Goal: Task Accomplishment & Management: Manage account settings

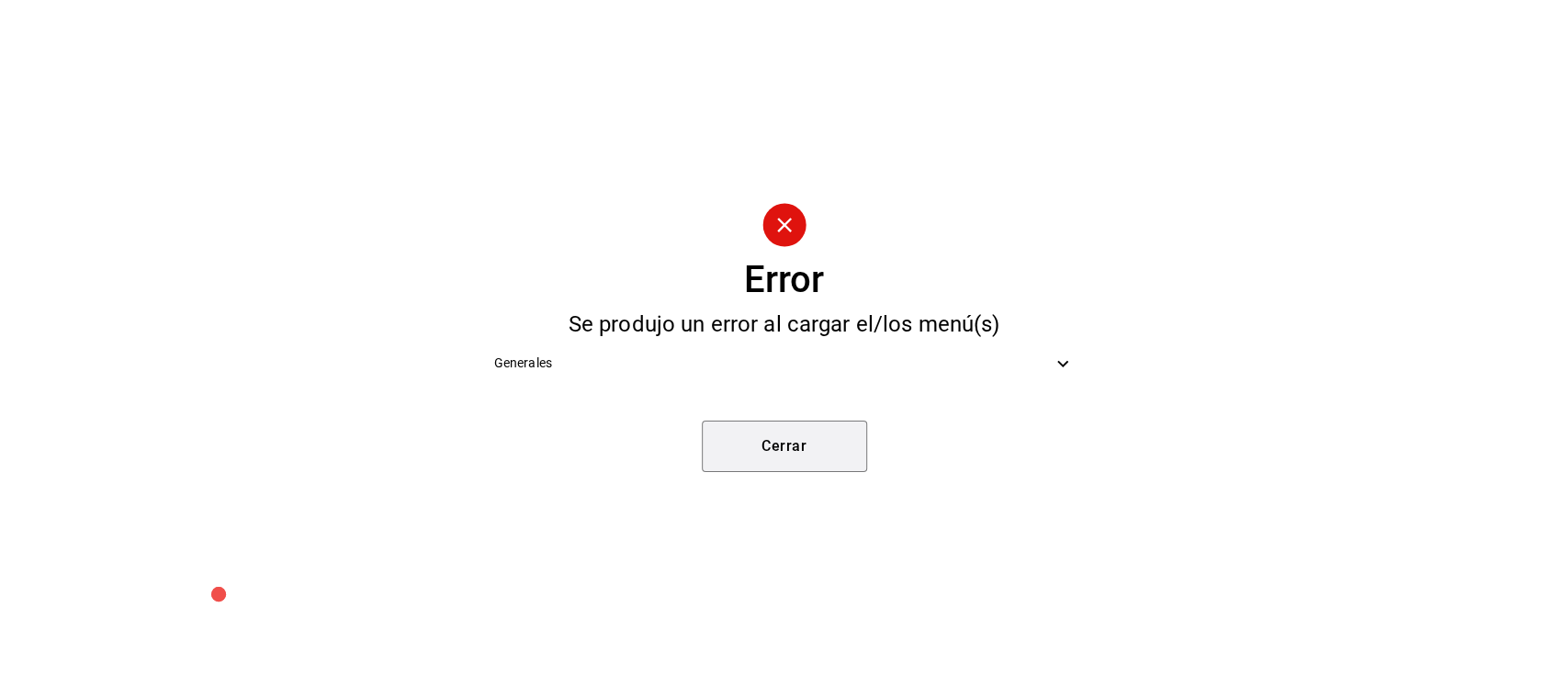
click at [808, 439] on button "Cerrar" at bounding box center [784, 446] width 165 height 51
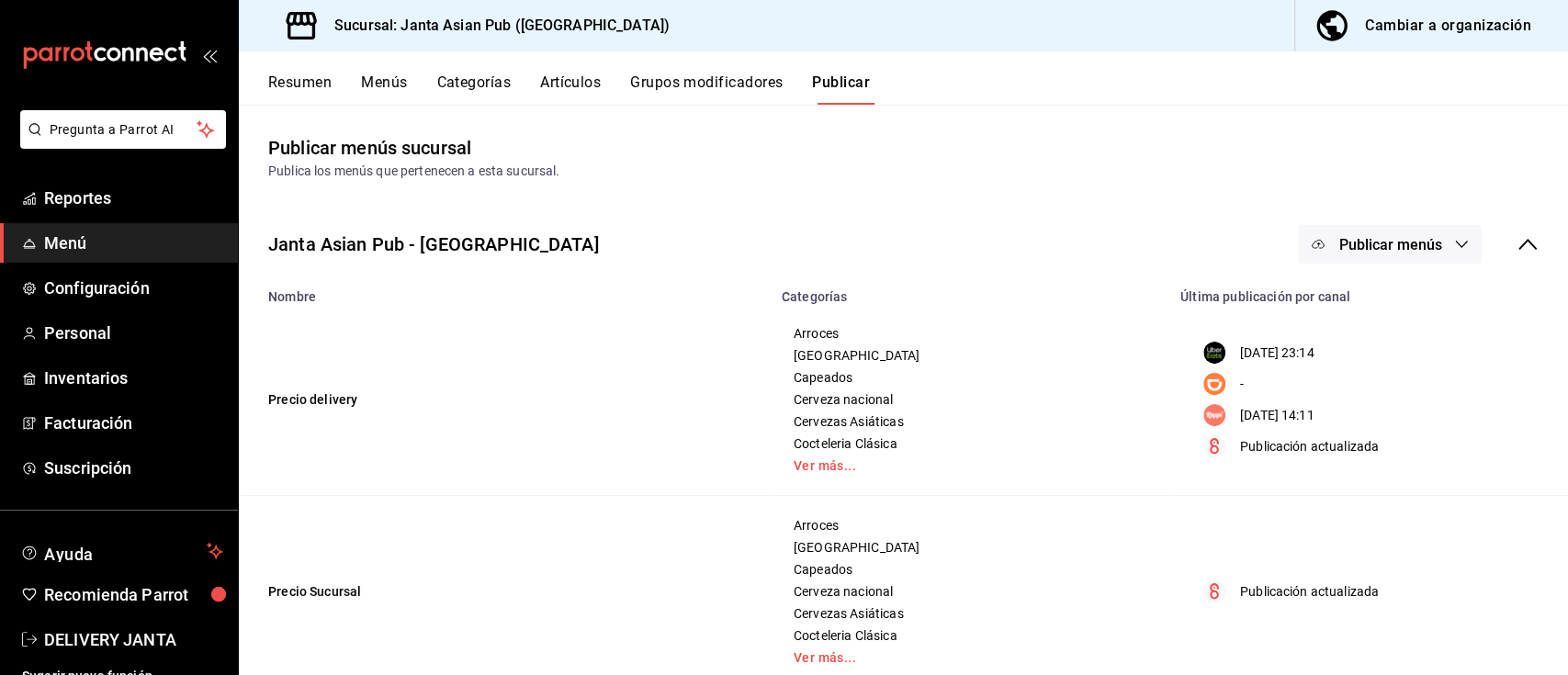
click at [1461, 17] on div "Cambiar a organización" at bounding box center [1448, 26] width 166 height 26
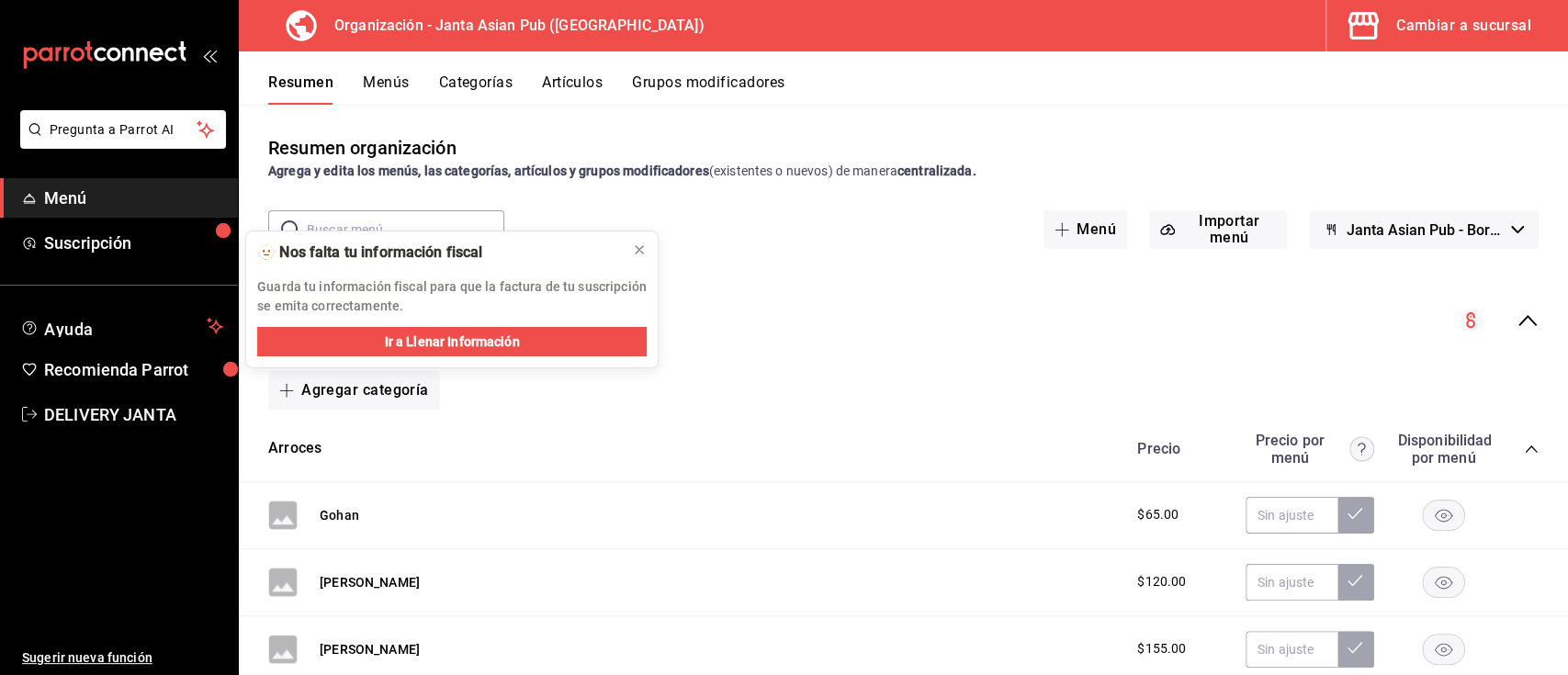
click at [378, 78] on button "Menús" at bounding box center [386, 89] width 46 height 31
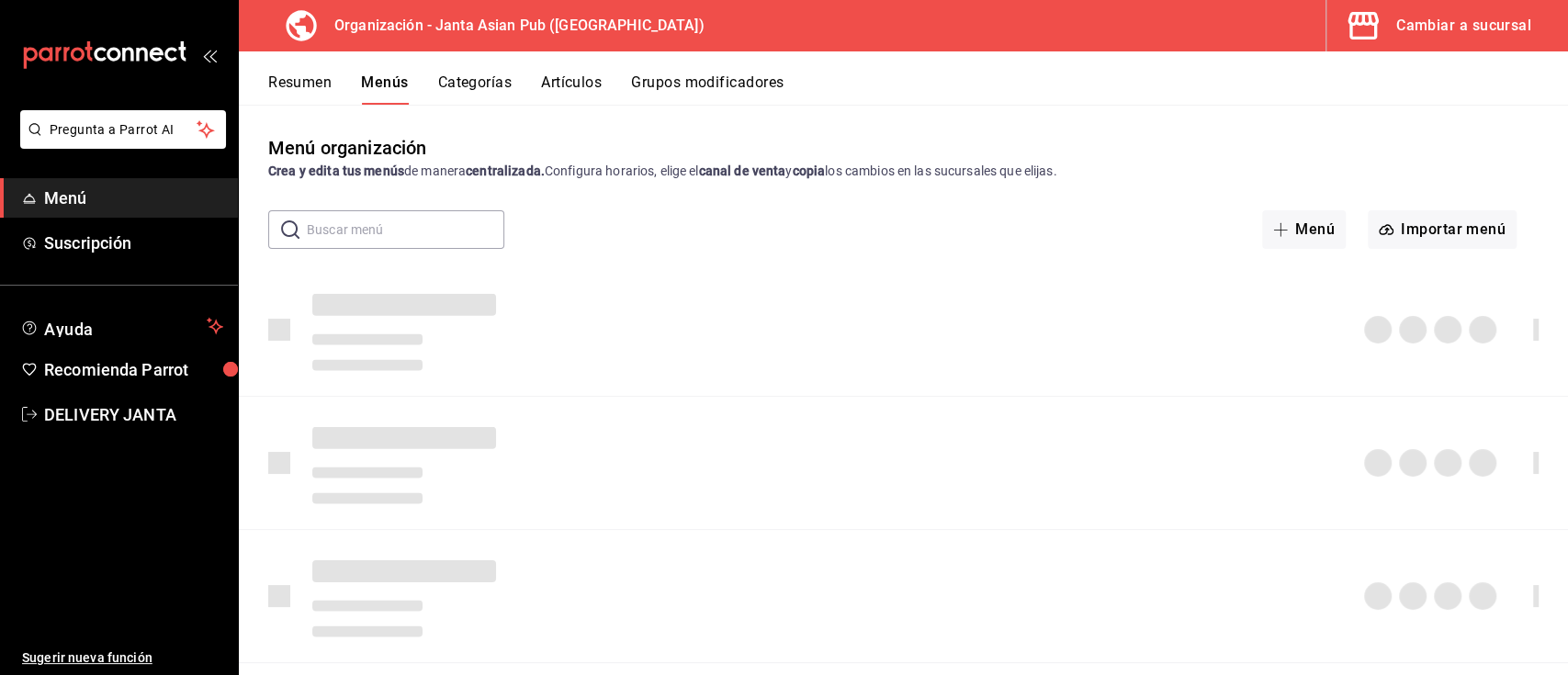
click at [302, 92] on button "Resumen" at bounding box center [299, 89] width 63 height 31
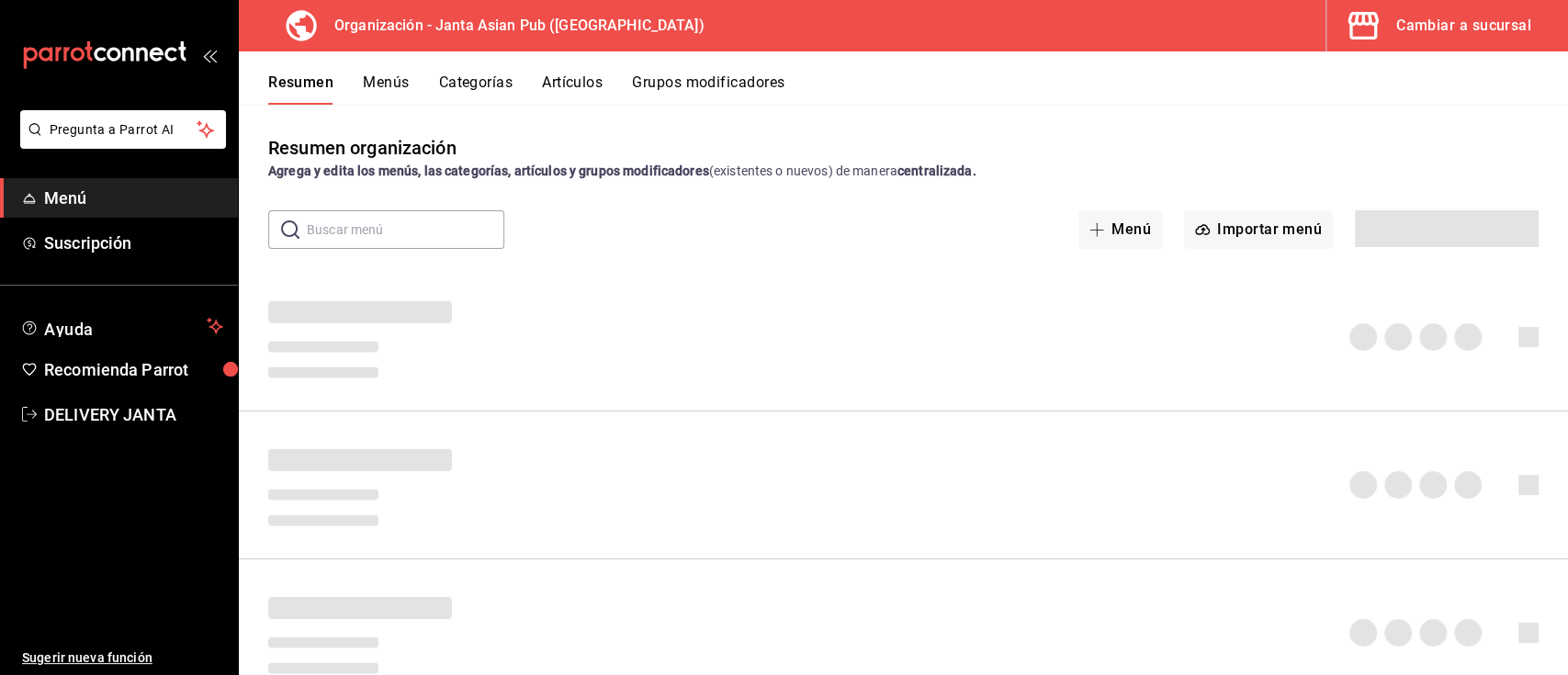
click at [302, 92] on button "Resumen" at bounding box center [300, 89] width 65 height 31
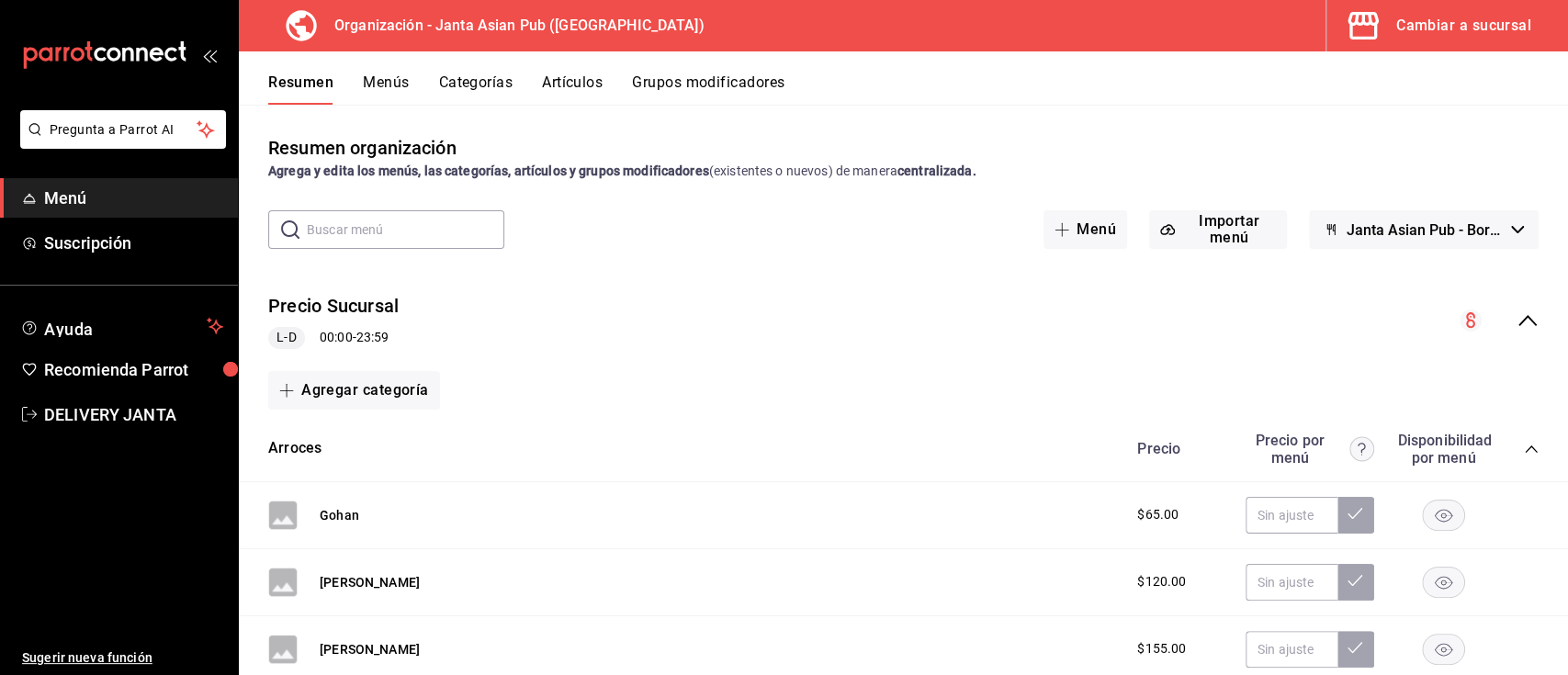
click at [1517, 321] on icon "collapse-menu-row" at bounding box center [1528, 321] width 22 height 22
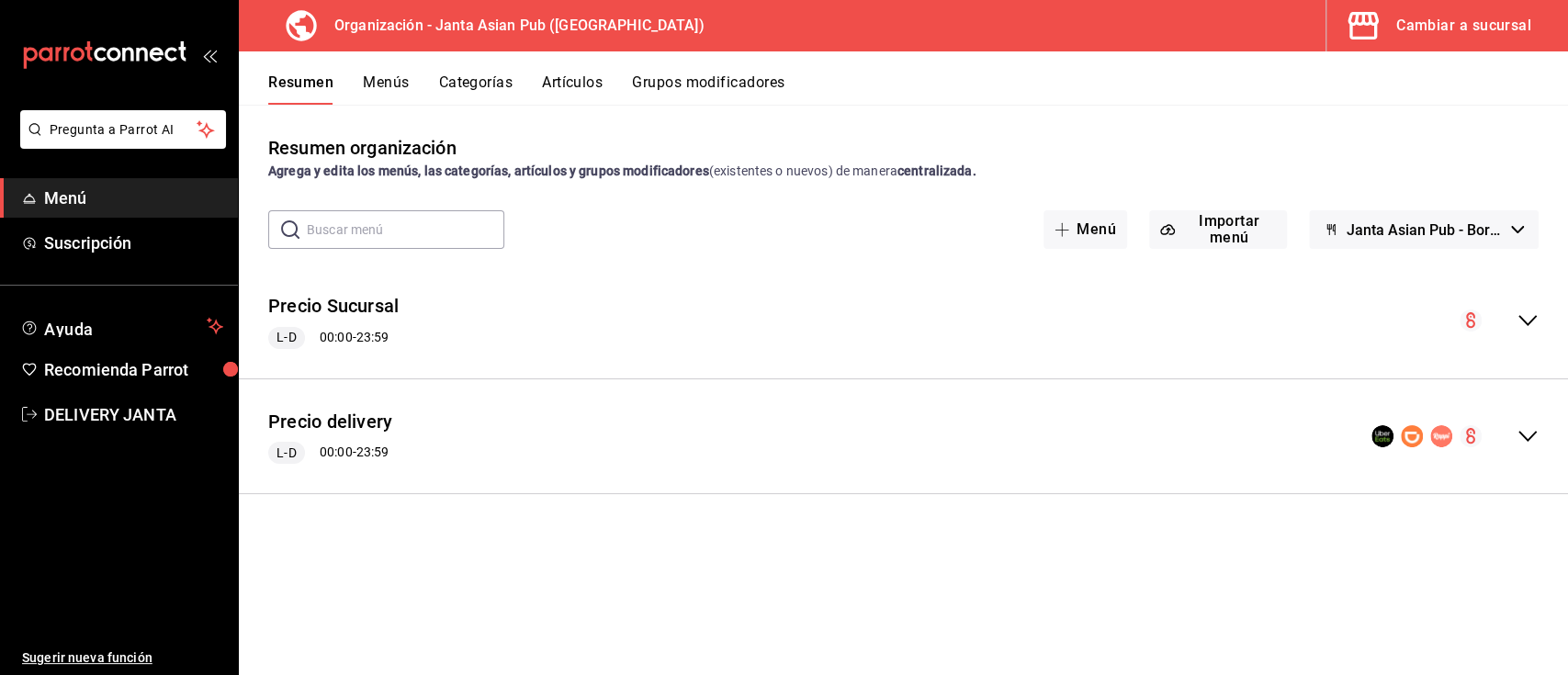
click at [1529, 444] on icon "collapse-menu-row" at bounding box center [1528, 436] width 22 height 22
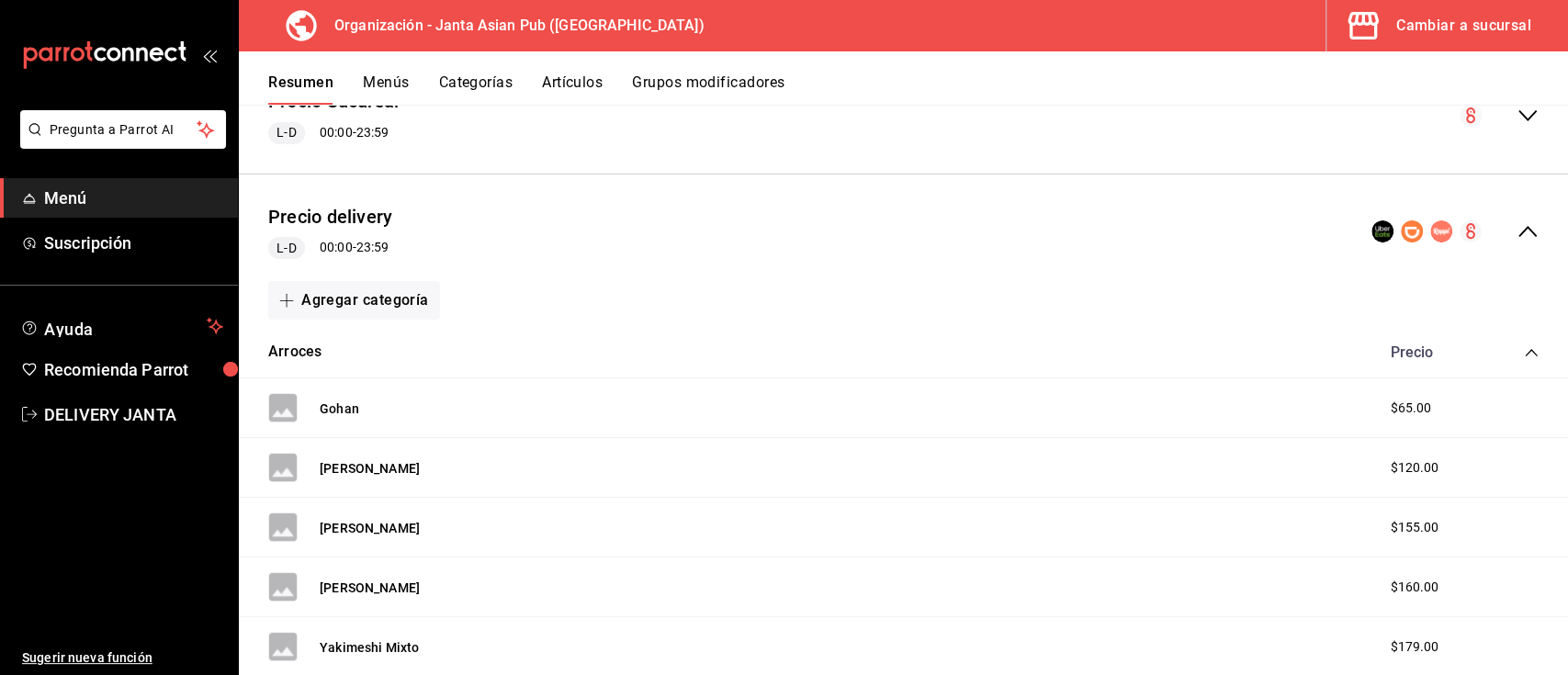
scroll to position [174, 0]
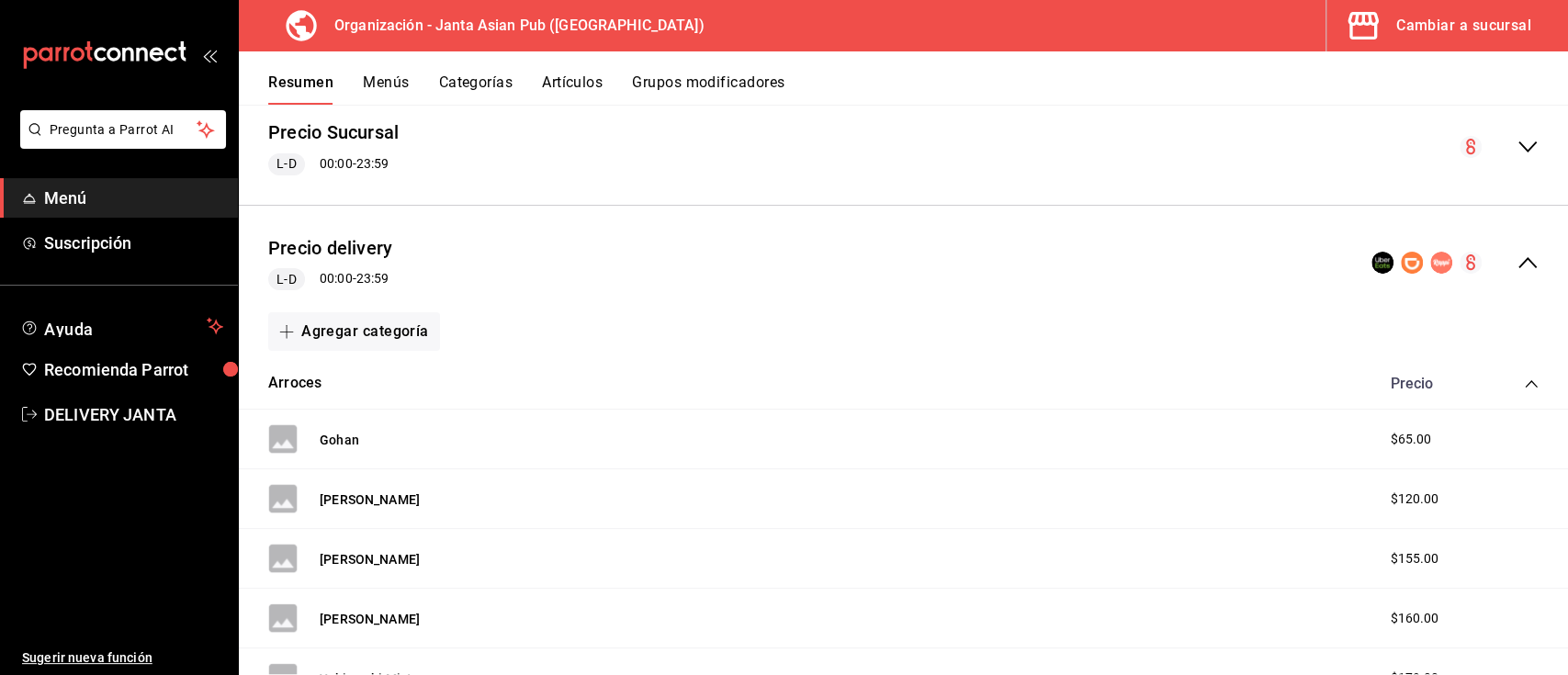
click at [632, 19] on div "Organización - Janta Asian Pub ([GEOGRAPHIC_DATA]) Cambiar a sucursal" at bounding box center [903, 26] width 1329 height 51
click at [428, 428] on div "Gohan $65.00" at bounding box center [903, 439] width 1329 height 60
click at [285, 435] on rect at bounding box center [283, 439] width 29 height 29
click at [579, 82] on button "Artículos" at bounding box center [572, 89] width 61 height 31
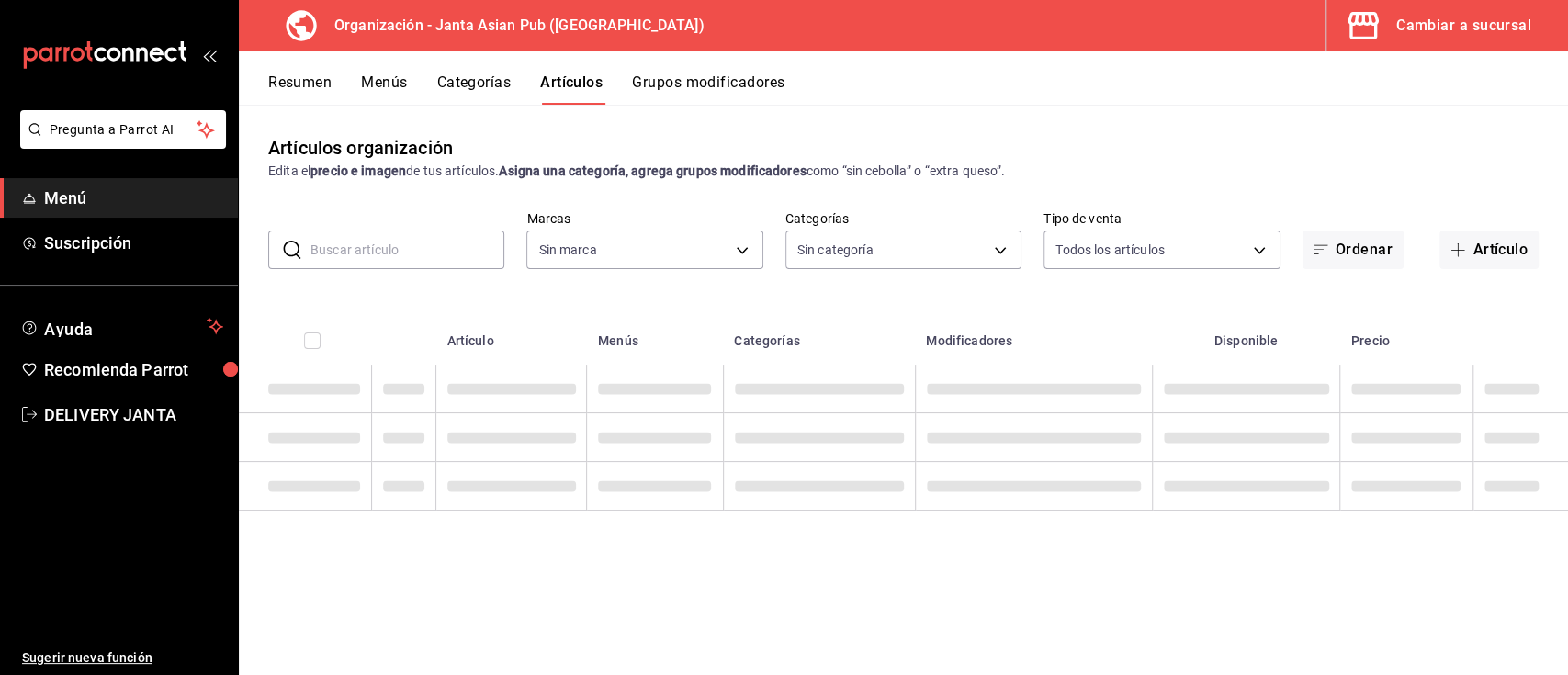
type input "62a9cc13-91a4-48c6-ab20-90032d514fa5"
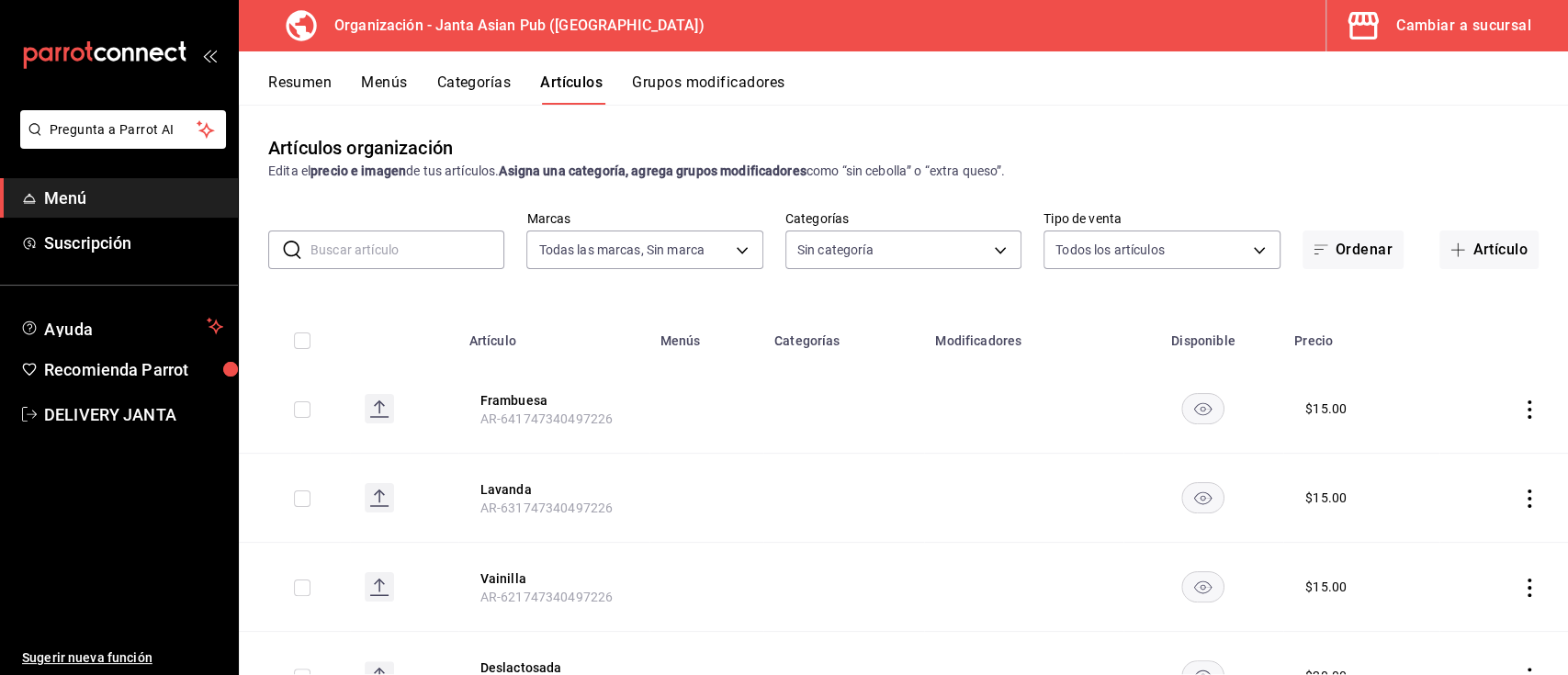
type input "83c6ca66-799f-43a2-a4ec-e73860f58f92,3da8f6b1-5d7b-4ec6-b8e8-747dfe24bc3e,54416…"
click at [474, 74] on button "Categorías" at bounding box center [474, 89] width 74 height 31
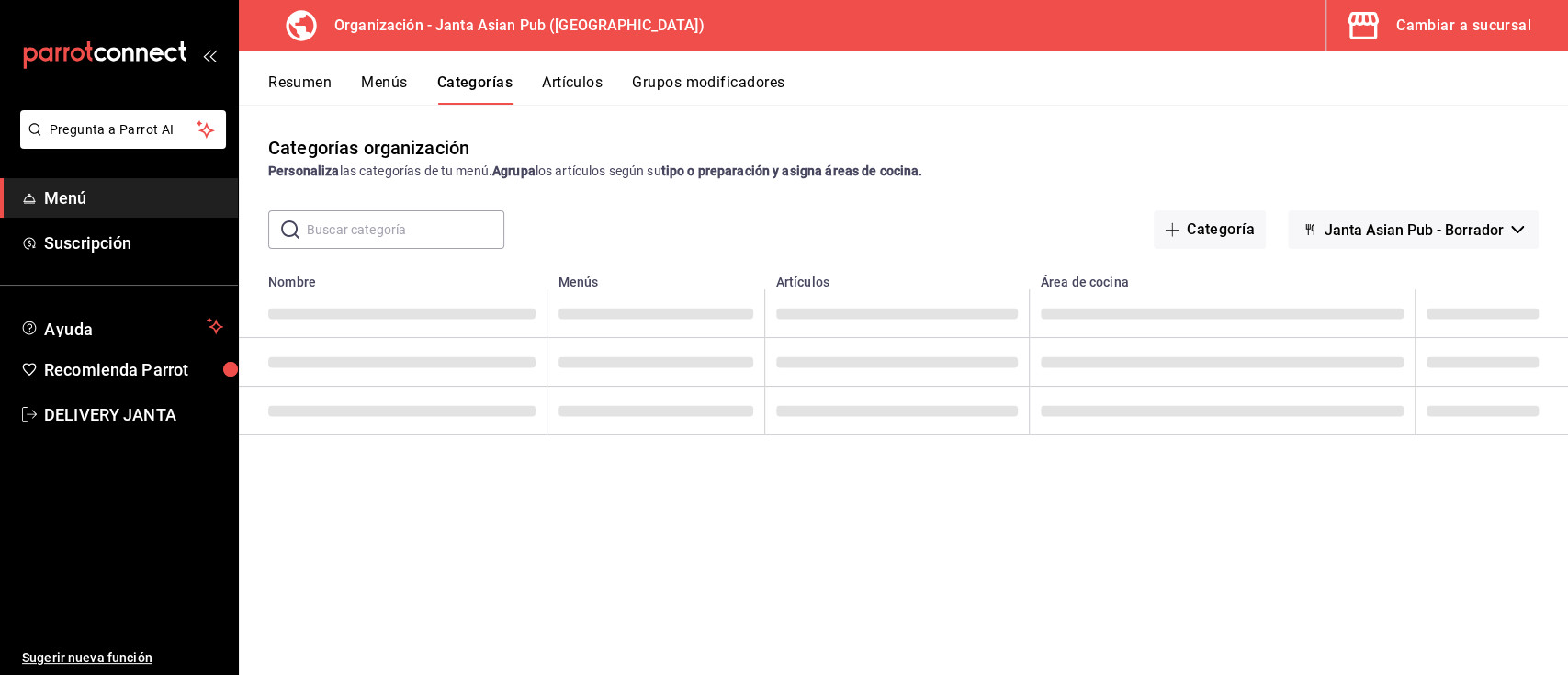
click at [381, 84] on button "Menús" at bounding box center [384, 89] width 46 height 31
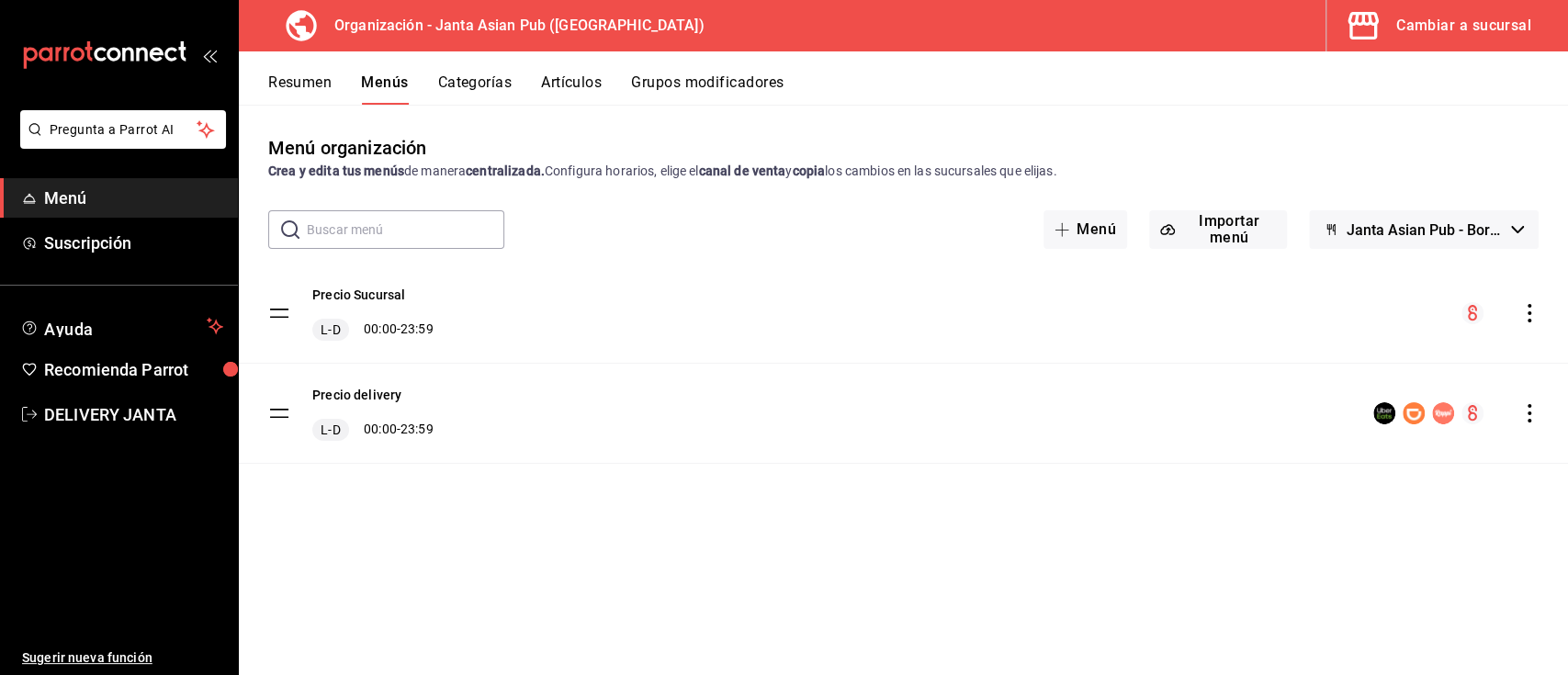
click at [305, 82] on button "Resumen" at bounding box center [299, 89] width 63 height 31
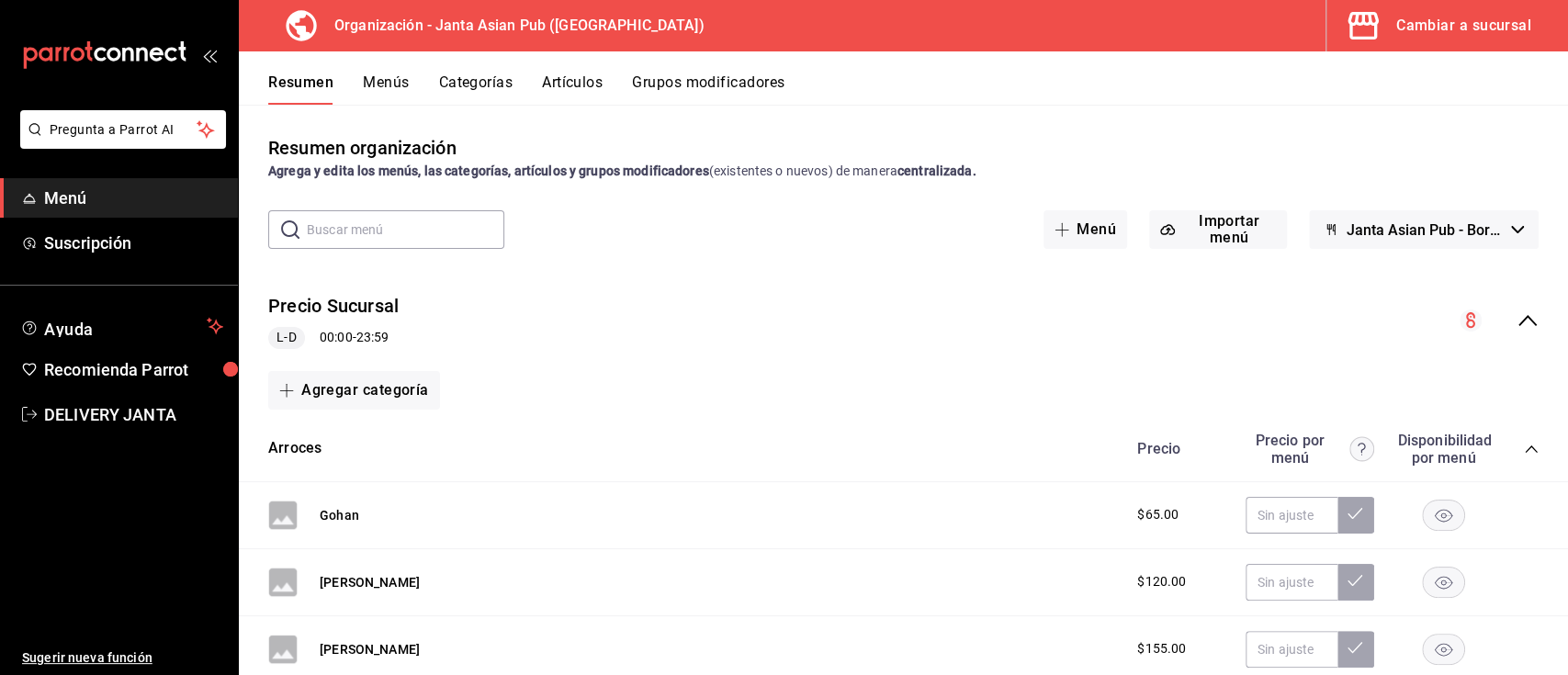
click at [1517, 318] on icon "collapse-menu-row" at bounding box center [1528, 321] width 22 height 22
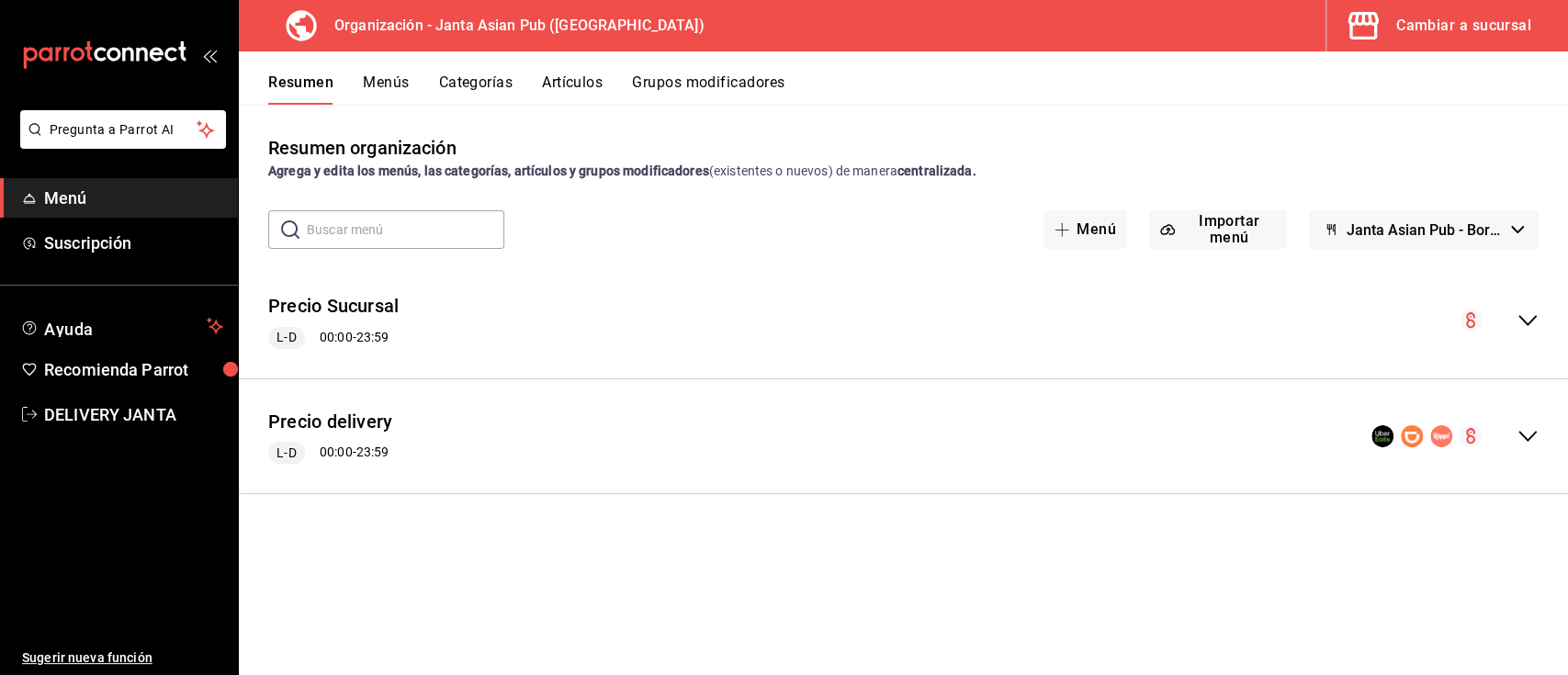
click at [1525, 434] on icon "collapse-menu-row" at bounding box center [1528, 436] width 22 height 22
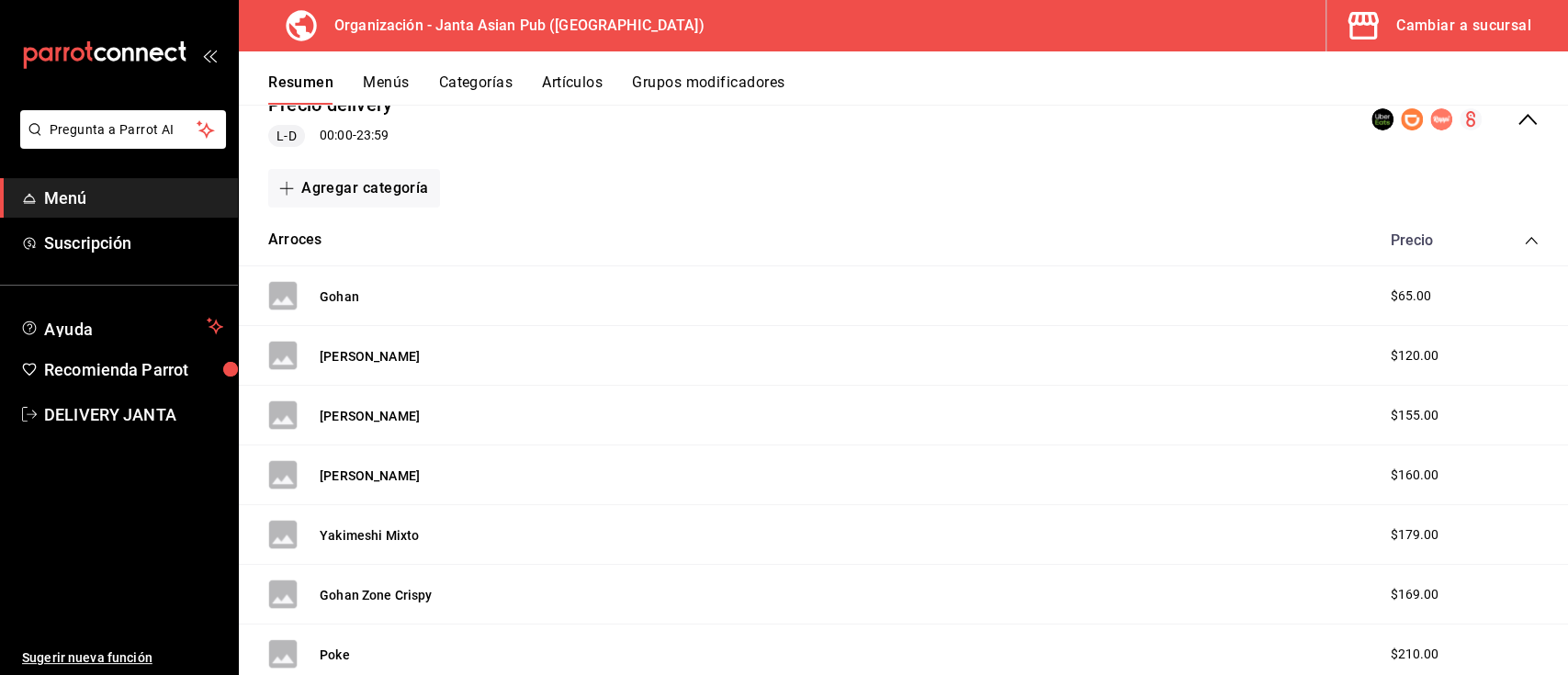
scroll to position [287, 0]
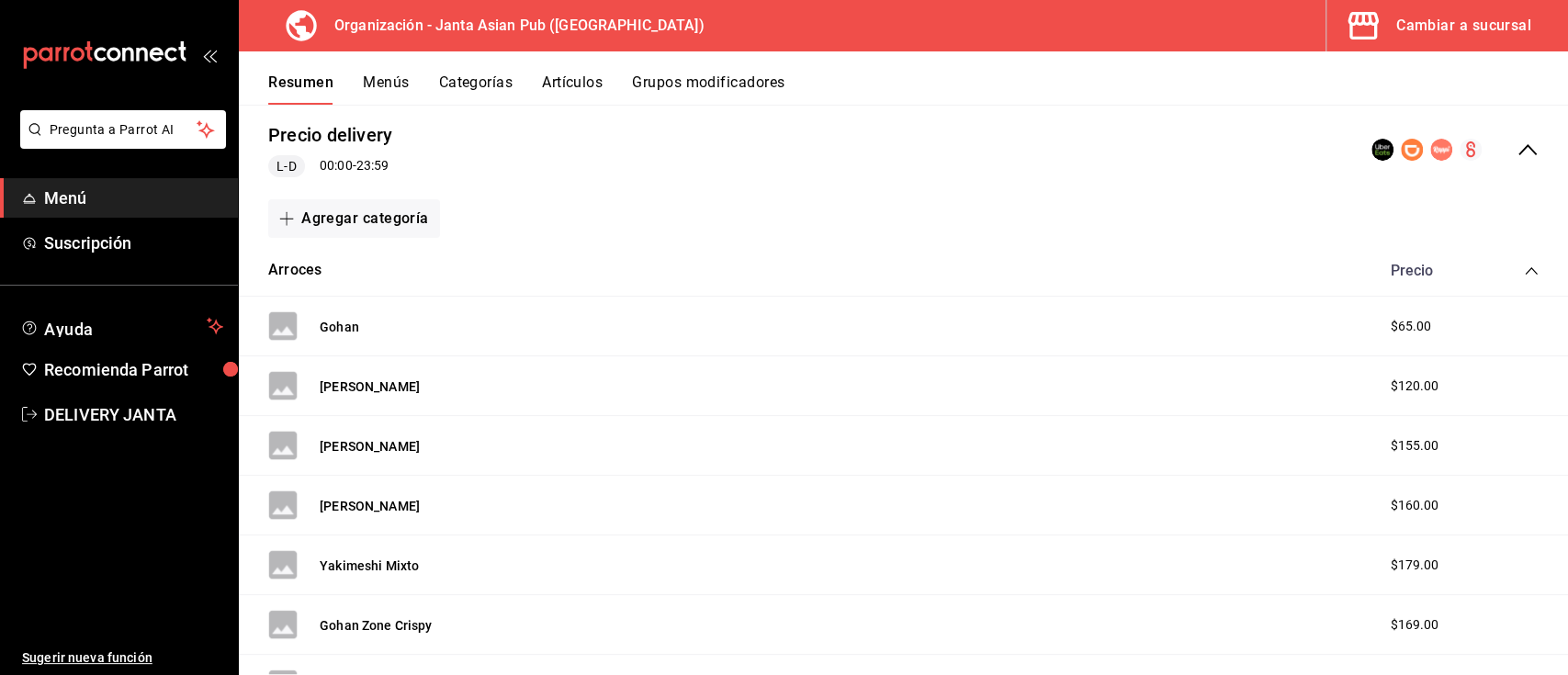
click at [1390, 326] on span "$65.00" at bounding box center [1410, 326] width 41 height 19
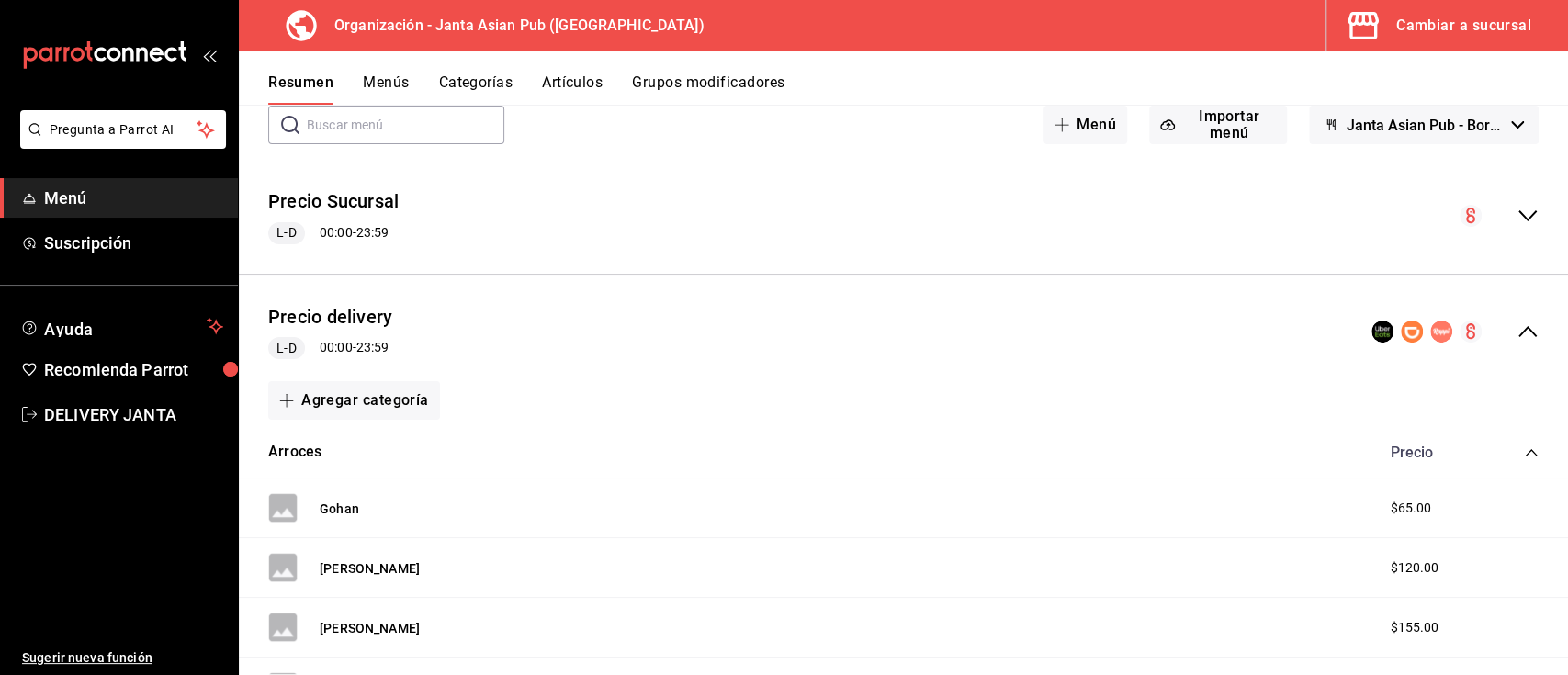
scroll to position [55, 0]
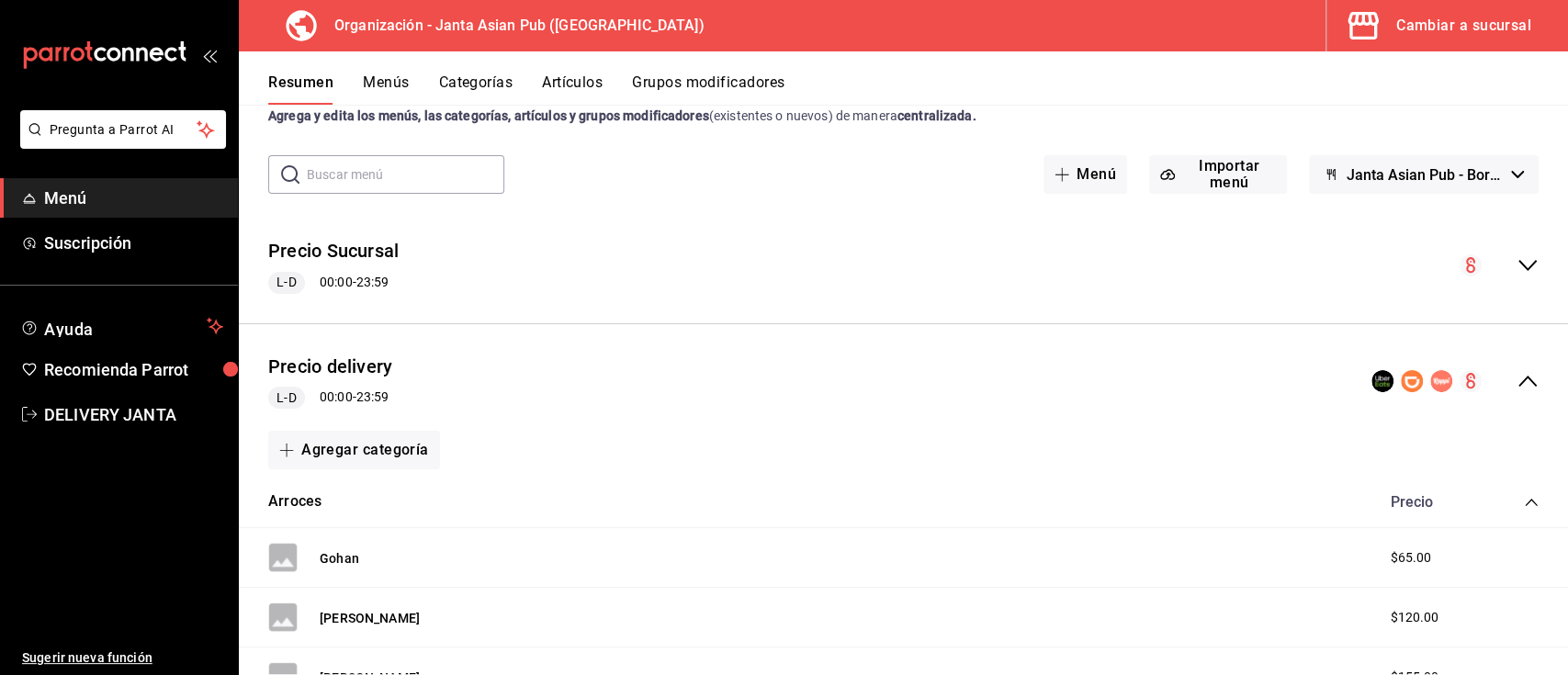
click at [1517, 268] on icon "collapse-menu-row" at bounding box center [1528, 265] width 22 height 22
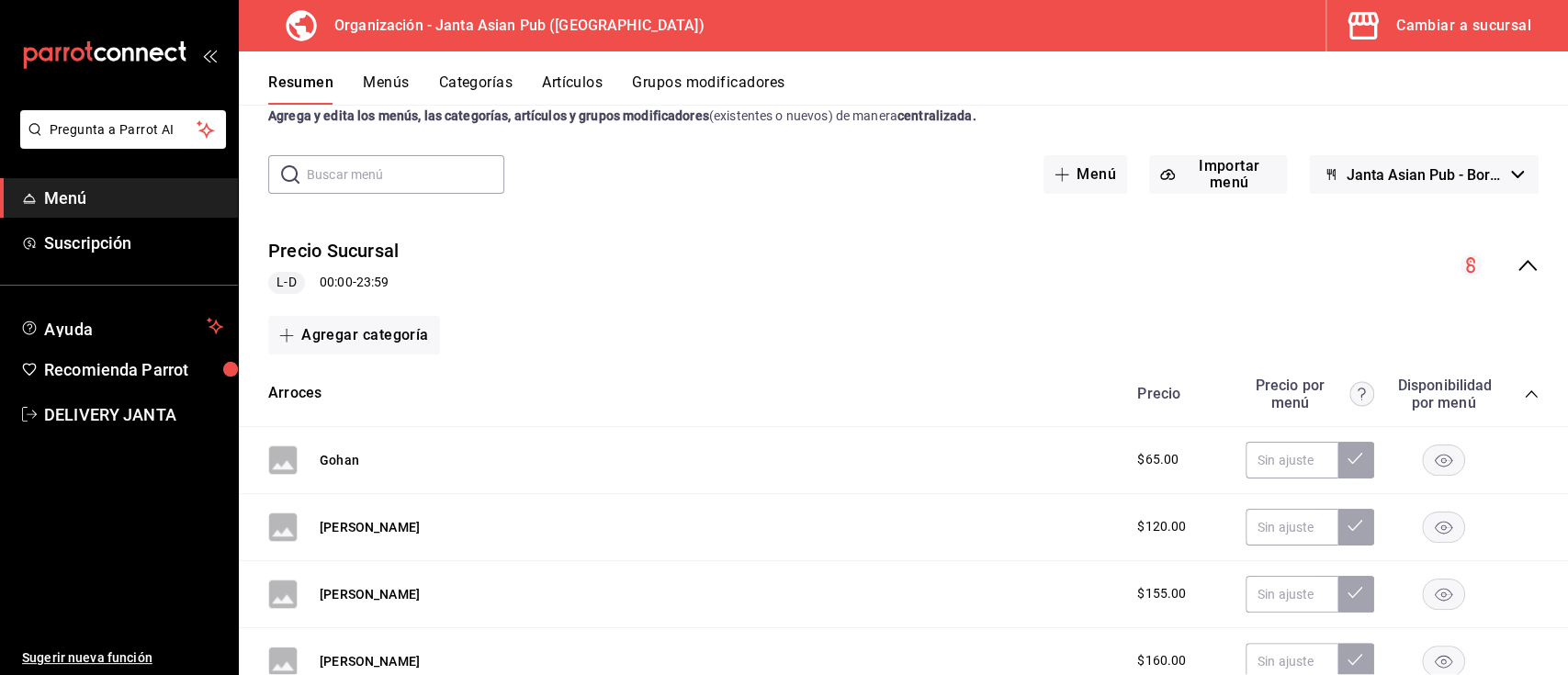
click at [279, 461] on rect at bounding box center [283, 460] width 29 height 29
click at [1509, 249] on div "Precio Sucursal L-D 00:00 - 23:59" at bounding box center [903, 265] width 1329 height 85
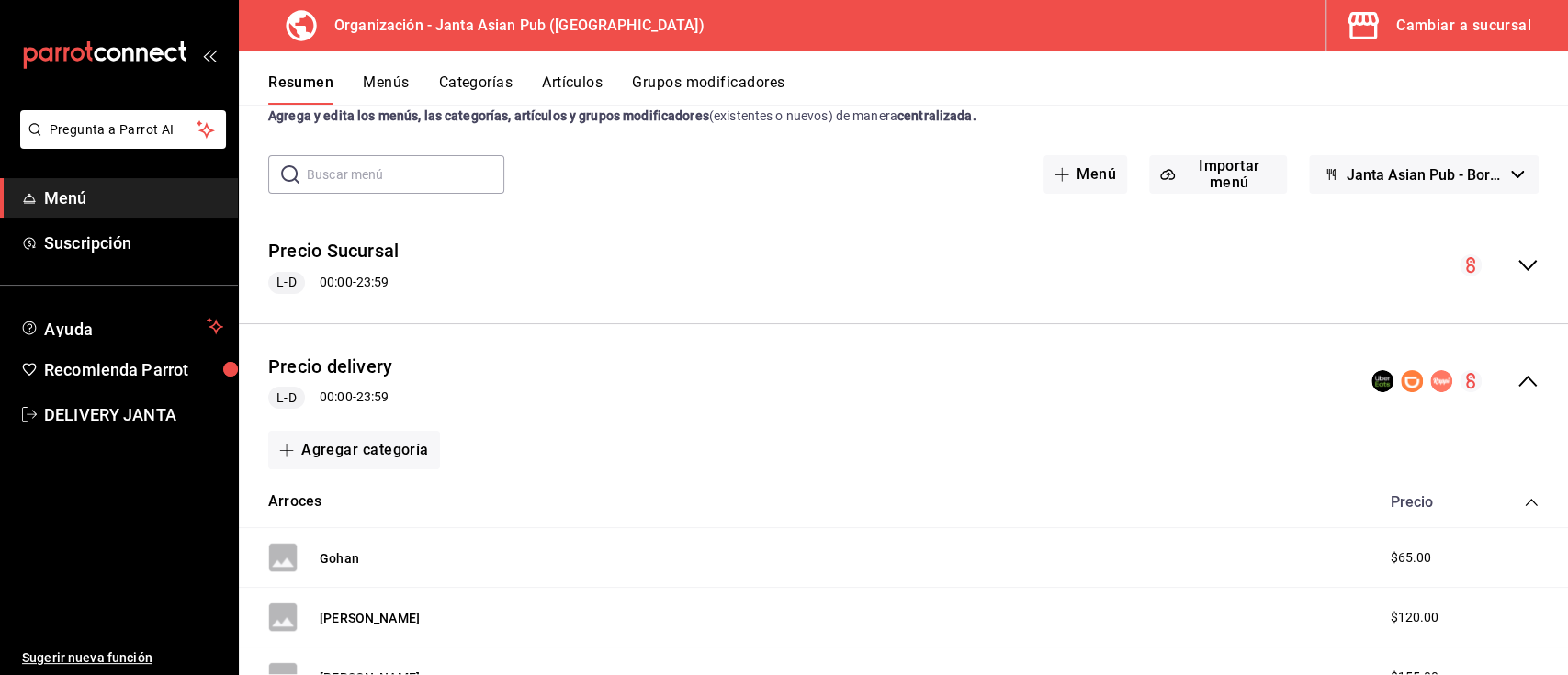
click at [283, 549] on rect at bounding box center [283, 557] width 29 height 29
drag, startPoint x: 283, startPoint y: 549, endPoint x: 289, endPoint y: 563, distance: 15.2
click at [289, 563] on rect at bounding box center [283, 557] width 29 height 29
drag, startPoint x: 289, startPoint y: 563, endPoint x: 890, endPoint y: 215, distance: 694.5
click at [890, 215] on div "Precio Sucursal L-D 00:00 - 23:59 Agregar categoría Arroces Precio Precio por m…" at bounding box center [903, 266] width 1329 height 116
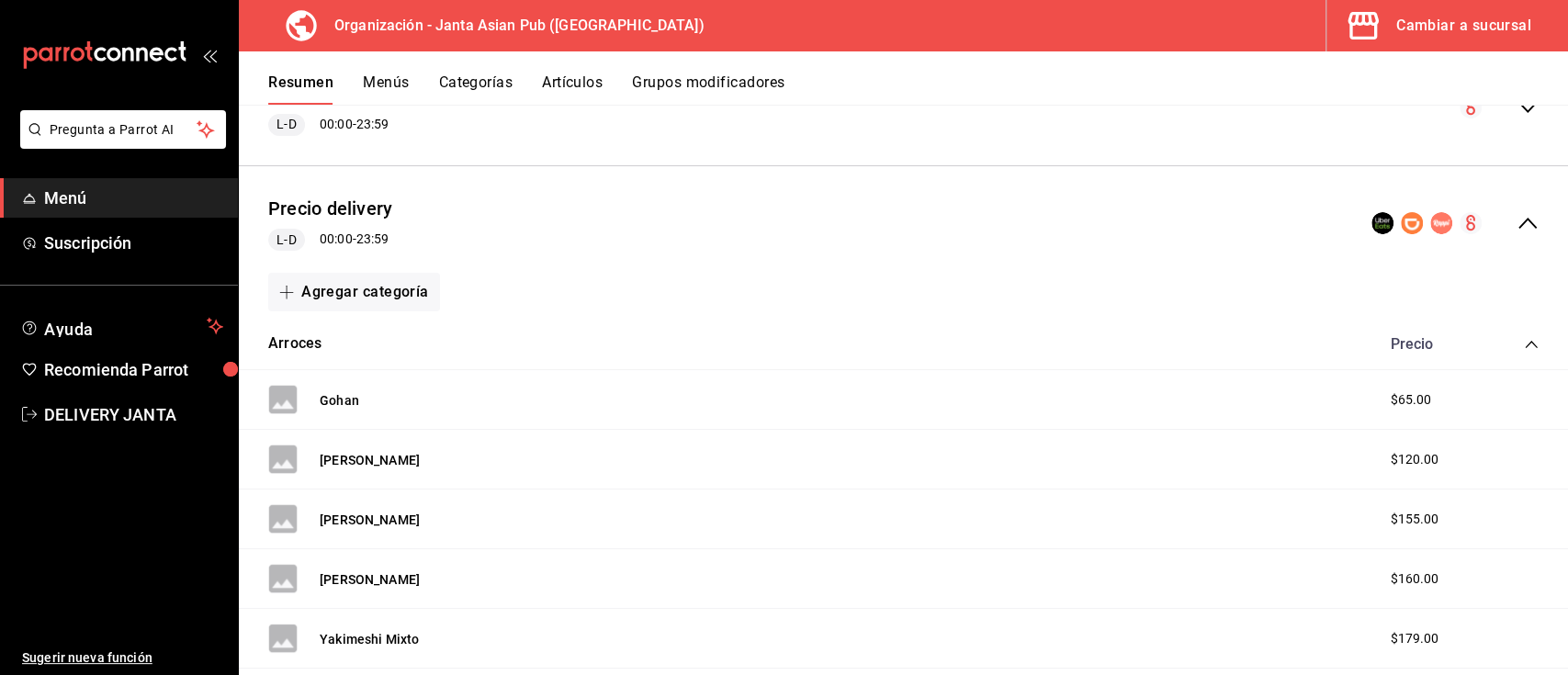
scroll to position [237, 0]
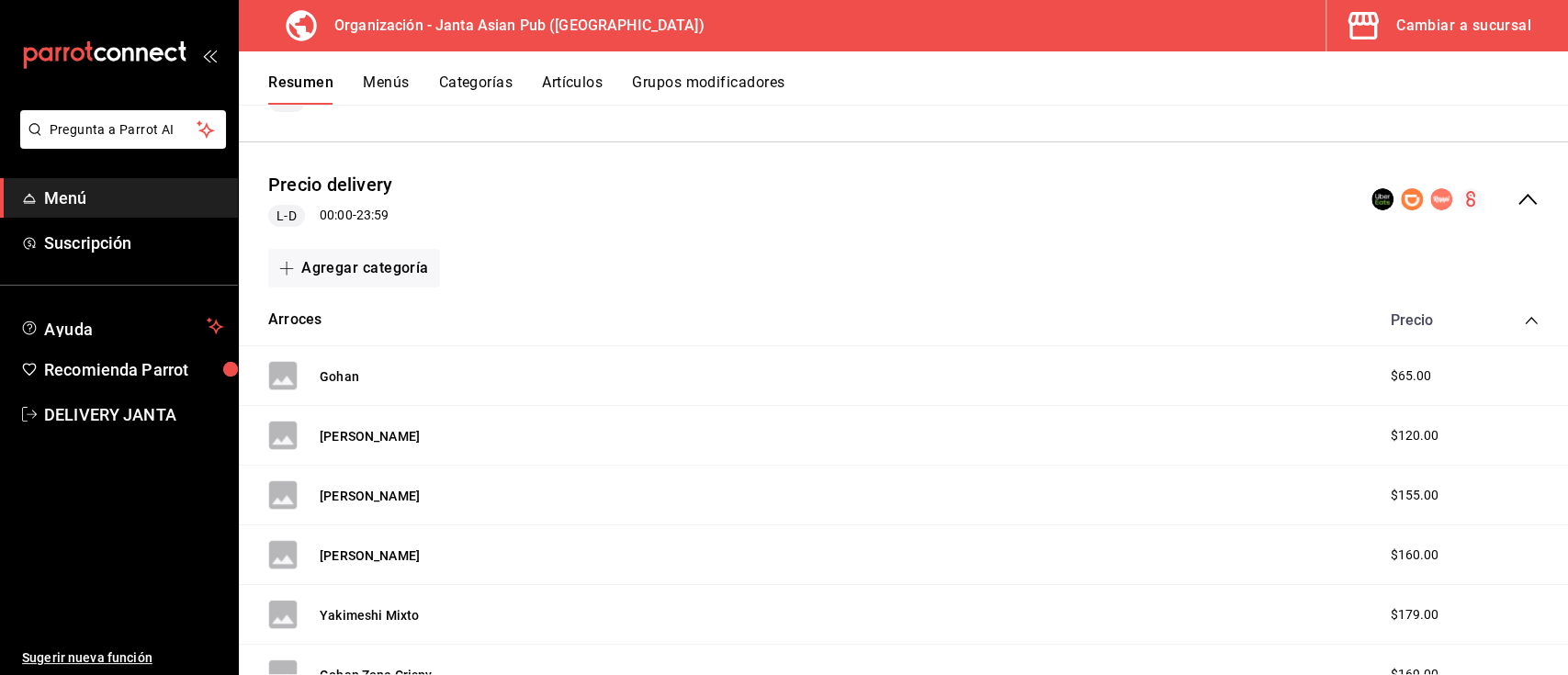
click at [1333, 80] on div "Resumen Menús Categorías Artículos Grupos modificadores" at bounding box center [918, 89] width 1300 height 31
click at [280, 366] on rect at bounding box center [283, 376] width 29 height 29
